Goal: Transaction & Acquisition: Obtain resource

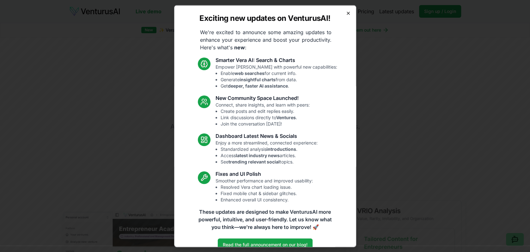
click at [348, 13] on icon "button" at bounding box center [348, 13] width 3 height 3
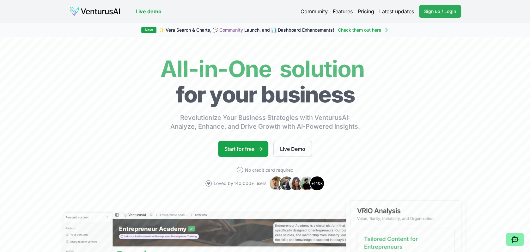
click at [441, 12] on span "Sign up / Login" at bounding box center [440, 11] width 32 height 6
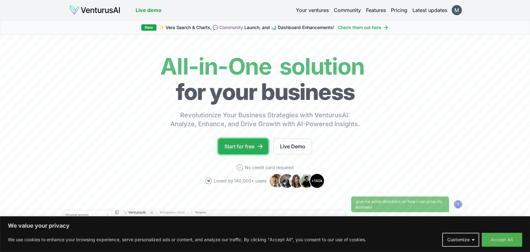
click at [248, 142] on link "Start for free" at bounding box center [243, 146] width 50 height 16
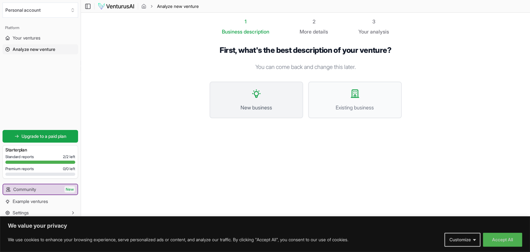
click at [254, 99] on button "New business" at bounding box center [255, 99] width 93 height 37
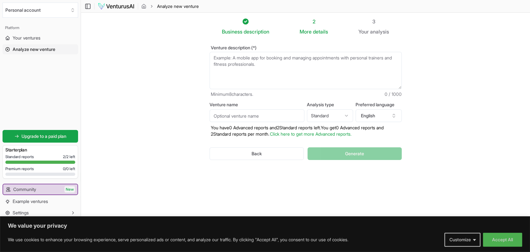
click at [248, 57] on textarea "Venture description (*)" at bounding box center [305, 70] width 192 height 37
click at [393, 118] on icon "button" at bounding box center [393, 115] width 5 height 5
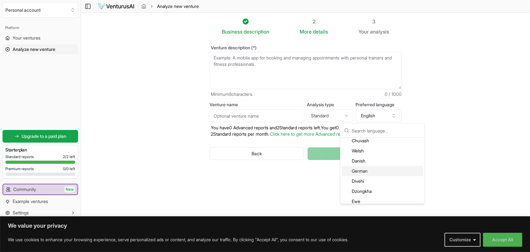
click at [389, 170] on div "German" at bounding box center [381, 171] width 81 height 10
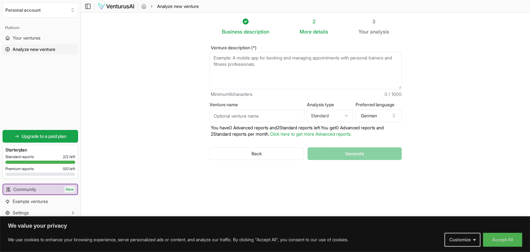
click at [269, 184] on div "Business description 2 More details 3 Your analysis Venture description (*) Min…" at bounding box center [305, 116] width 212 height 197
click at [247, 62] on textarea "Venture description (*)" at bounding box center [305, 70] width 192 height 37
click at [233, 57] on textarea "Venture description (*)" at bounding box center [305, 70] width 192 height 37
click at [220, 58] on textarea "Venture description (*)" at bounding box center [305, 70] width 192 height 37
click at [234, 58] on textarea "Venture description (*)" at bounding box center [305, 70] width 192 height 37
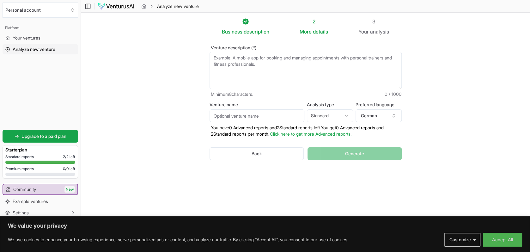
click at [218, 59] on textarea "Venture description (*)" at bounding box center [305, 70] width 192 height 37
click at [222, 58] on textarea "Venture description (*)" at bounding box center [305, 70] width 192 height 37
click at [227, 57] on textarea "Venture description (*)" at bounding box center [305, 70] width 192 height 37
click at [235, 58] on textarea "Venture description (*)" at bounding box center [305, 70] width 192 height 37
click at [217, 57] on textarea "Venture description (*)" at bounding box center [305, 70] width 192 height 37
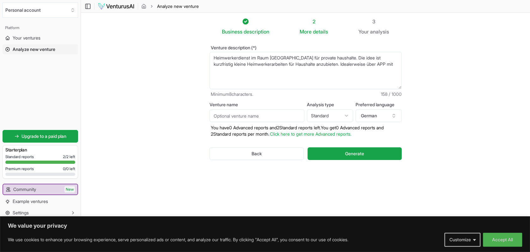
click at [368, 64] on textarea "Heimwerkerdienst im Raum [GEOGRAPHIC_DATA] für provate haushalte. Die idee ist …" at bounding box center [305, 70] width 192 height 37
drag, startPoint x: 298, startPoint y: 57, endPoint x: 301, endPoint y: 57, distance: 3.2
click at [301, 57] on textarea "Heimwerkerdienst im Raum [GEOGRAPHIC_DATA] für provate haushalte. Die idee ist …" at bounding box center [305, 70] width 192 height 37
click at [342, 57] on textarea "[DEMOGRAPHIC_DATA] im Raum [GEOGRAPHIC_DATA] für private Haushalte. Die idee is…" at bounding box center [305, 70] width 192 height 37
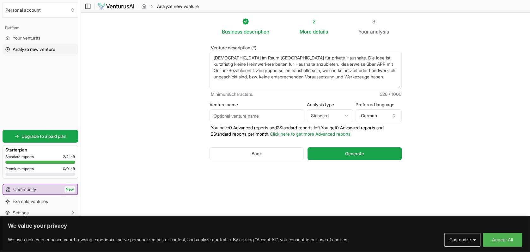
click at [386, 75] on textarea "[DEMOGRAPHIC_DATA] im Raum [GEOGRAPHIC_DATA] für private Haushalte. Die Idee is…" at bounding box center [305, 70] width 192 height 37
click at [356, 78] on textarea "[DEMOGRAPHIC_DATA] im Raum [GEOGRAPHIC_DATA] für private Haushalte. Die Idee is…" at bounding box center [305, 70] width 192 height 37
click at [367, 77] on textarea "[DEMOGRAPHIC_DATA] im Raum [GEOGRAPHIC_DATA] für private Haushalte. Die Idee is…" at bounding box center [305, 70] width 192 height 37
type textarea "[DEMOGRAPHIC_DATA] im Raum [GEOGRAPHIC_DATA] für private Haushalte. Die Idee is…"
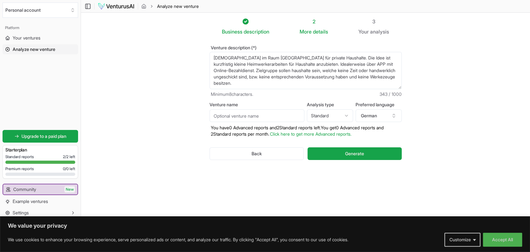
click at [88, 55] on section "Business description 2 More details 3 Your analysis Venture description (*) Hei…" at bounding box center [305, 117] width 449 height 208
click at [226, 114] on input "Venture name" at bounding box center [256, 115] width 95 height 13
click at [240, 57] on textarea "[DEMOGRAPHIC_DATA] im Raum [GEOGRAPHIC_DATA] für private Haushalte. Die Idee is…" at bounding box center [305, 70] width 192 height 37
click at [246, 116] on input "Venture name" at bounding box center [256, 115] width 95 height 13
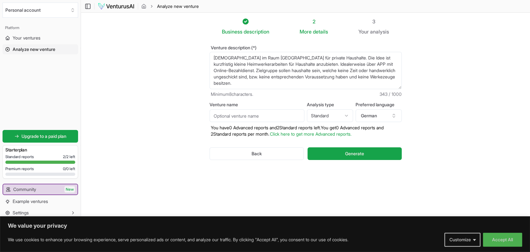
paste input "Heimwerkerdienst"
type input "Heimwerkerdienst"
click at [347, 115] on html "We value your privacy We use cookies to enhance your browsing experience, serve…" at bounding box center [265, 126] width 530 height 252
click at [344, 152] on button "Generate" at bounding box center [354, 153] width 94 height 13
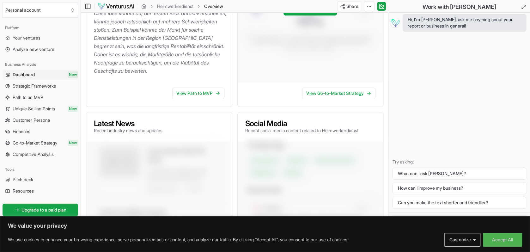
scroll to position [171, 0]
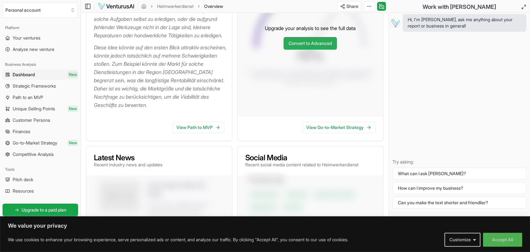
click at [294, 48] on link "Convert to Advanced" at bounding box center [309, 43] width 53 height 13
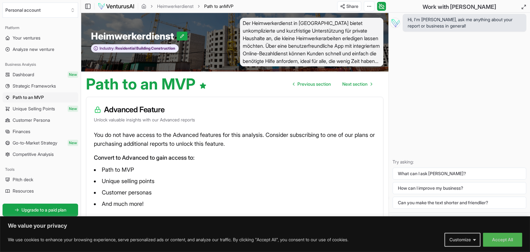
scroll to position [23, 0]
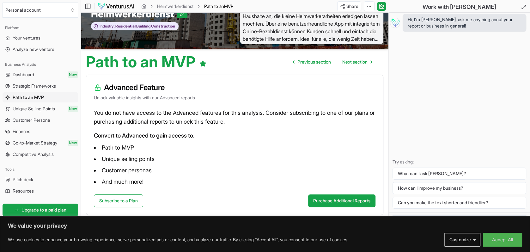
click at [265, 145] on li "Path to MVP" at bounding box center [234, 147] width 281 height 10
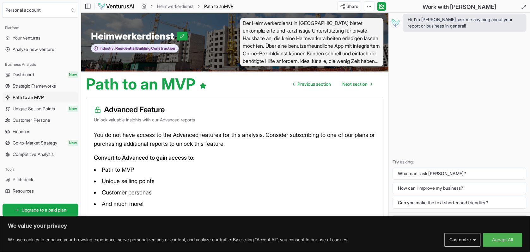
click at [250, 115] on div "Advanced Feature Unlock valuable insights with our Advanced reports" at bounding box center [234, 113] width 297 height 33
click at [172, 149] on div "You do not have access to the Advanced features for this analysis. Consider sub…" at bounding box center [234, 173] width 297 height 86
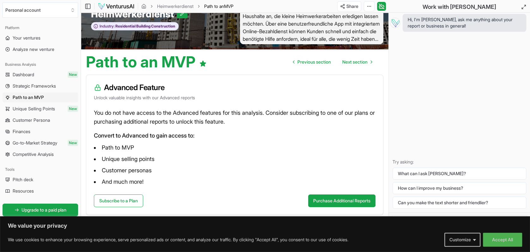
click at [275, 109] on p "You do not have access to the Advanced features for this analysis. Consider sub…" at bounding box center [234, 117] width 281 height 18
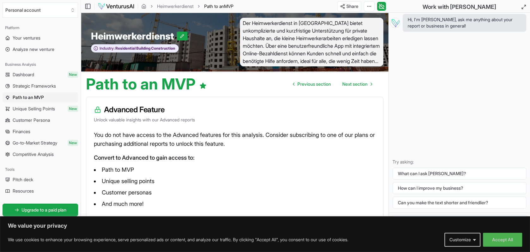
click at [227, 152] on div "You do not have access to the Advanced features for this analysis. Consider sub…" at bounding box center [234, 173] width 297 height 86
click at [308, 83] on span "Previous section" at bounding box center [313, 84] width 33 height 6
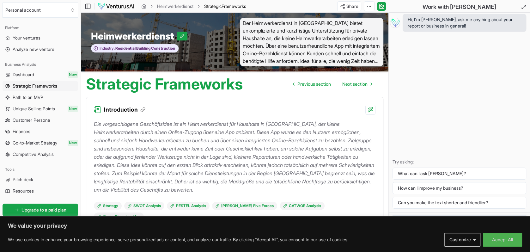
click at [272, 105] on div "Introduction" at bounding box center [234, 106] width 297 height 18
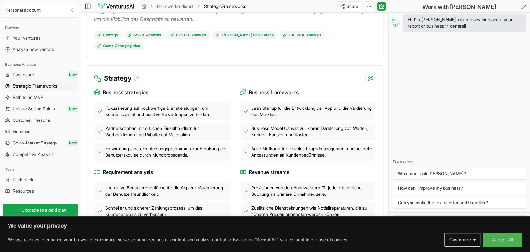
scroll to position [34, 0]
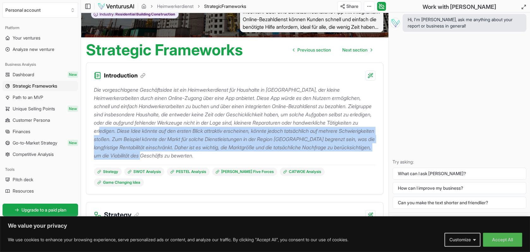
drag, startPoint x: 160, startPoint y: 132, endPoint x: 289, endPoint y: 155, distance: 130.5
click at [289, 155] on p "Die vorgeschlagene Geschäftsidee ist ein Heimwerkerdienst für Haushalte in [GEO…" at bounding box center [234, 123] width 281 height 74
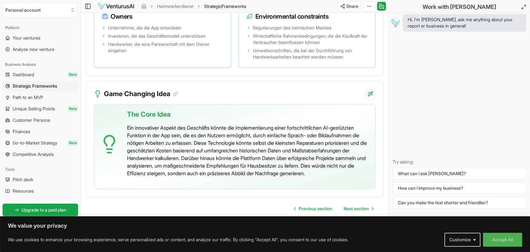
scroll to position [1467, 0]
click at [276, 147] on p "Ein innovativer Aspekt des Geschäfts könnte die Implementierung einer fortschri…" at bounding box center [248, 150] width 243 height 53
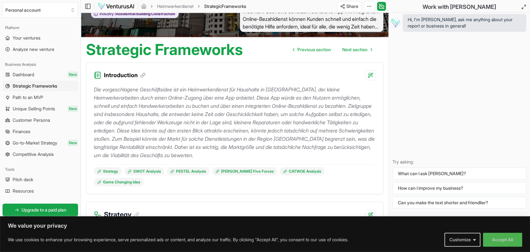
scroll to position [0, 0]
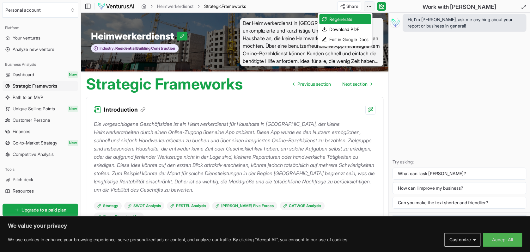
click at [370, 6] on html "We value your privacy We use cookies to enhance your browsing experience, serve…" at bounding box center [265, 126] width 530 height 252
click at [347, 29] on div "Download PDF" at bounding box center [344, 29] width 51 height 10
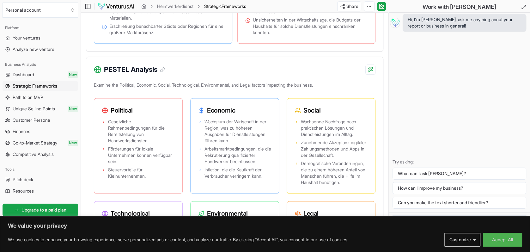
scroll to position [376, 0]
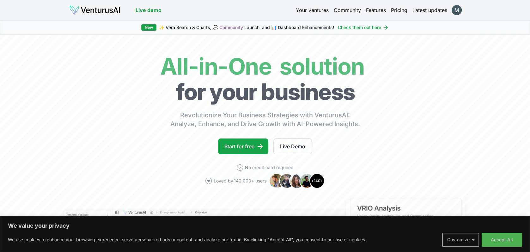
click at [466, 241] on button "Customize" at bounding box center [460, 239] width 37 height 14
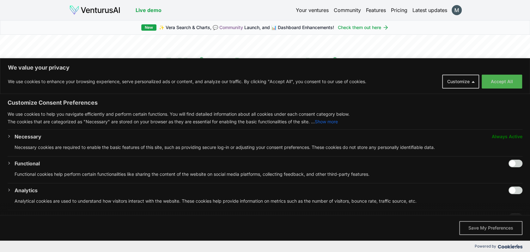
click at [477, 229] on button "Save My Preferences" at bounding box center [490, 228] width 63 height 14
